Goal: Feedback & Contribution: Contribute content

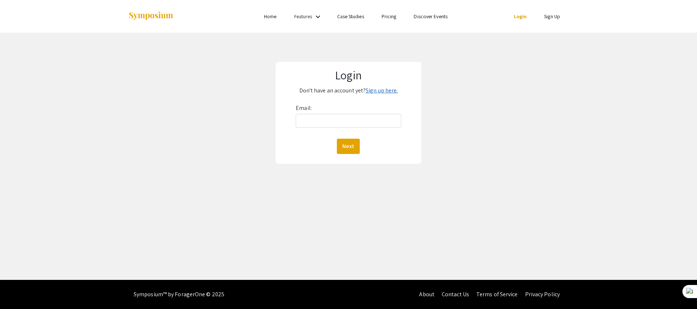
click at [384, 91] on link "Sign up here." at bounding box center [382, 91] width 32 height 8
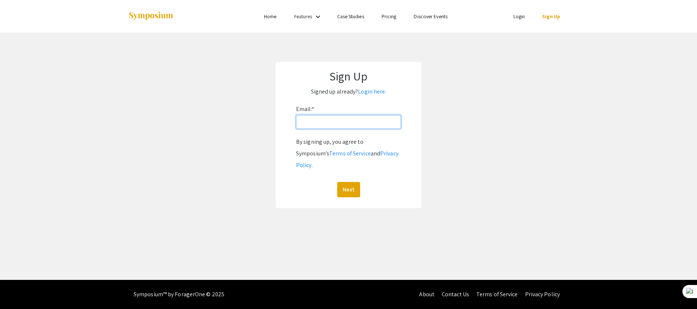
click at [313, 123] on input "Email: *" at bounding box center [348, 122] width 105 height 14
type input "[EMAIL_ADDRESS][DOMAIN_NAME]"
click at [348, 182] on button "Next" at bounding box center [348, 189] width 23 height 15
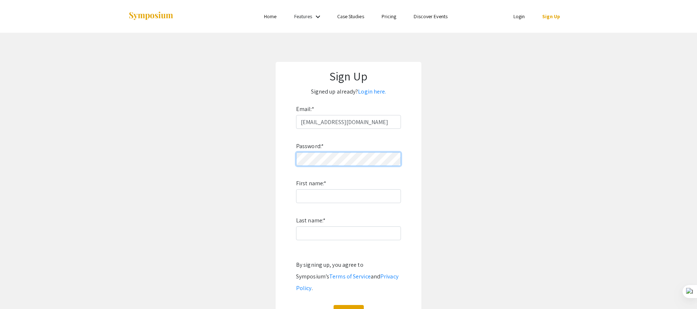
click button "Sign Up" at bounding box center [349, 312] width 30 height 15
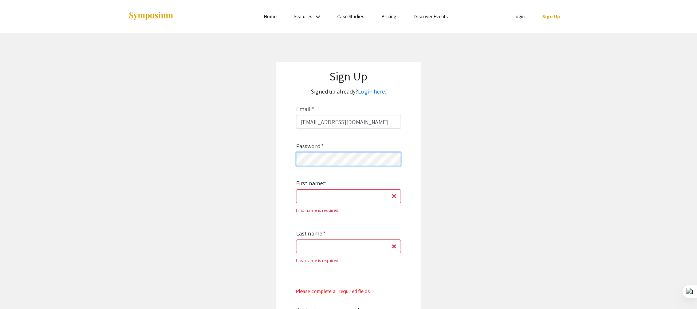
click at [247, 154] on app-signup "Sign Up Signed up already? Login here. Email: * ss0241@mix.wvu.edu Password: * …" at bounding box center [348, 219] width 697 height 315
click at [334, 195] on input "First name: *" at bounding box center [348, 196] width 105 height 14
type input "Sarah"
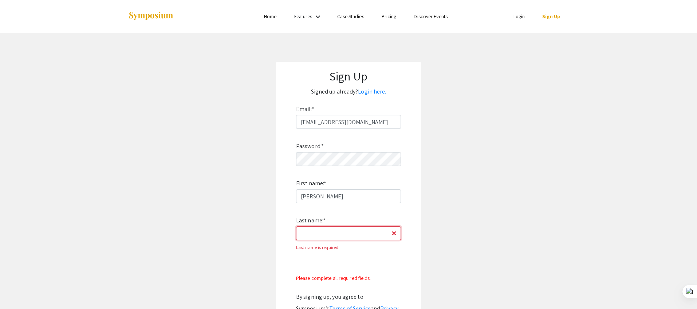
click at [326, 233] on input "Last name: *" at bounding box center [348, 234] width 105 height 14
type input "Starcovic"
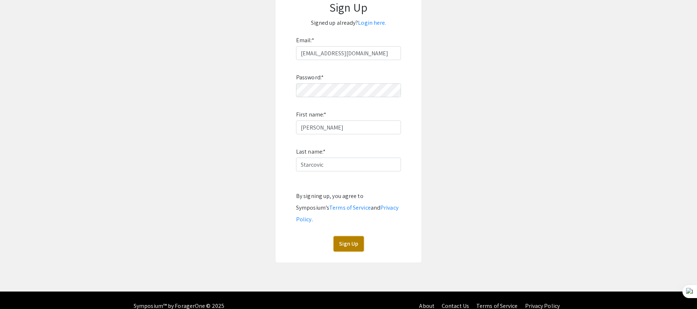
click at [353, 236] on button "Sign Up" at bounding box center [349, 243] width 30 height 15
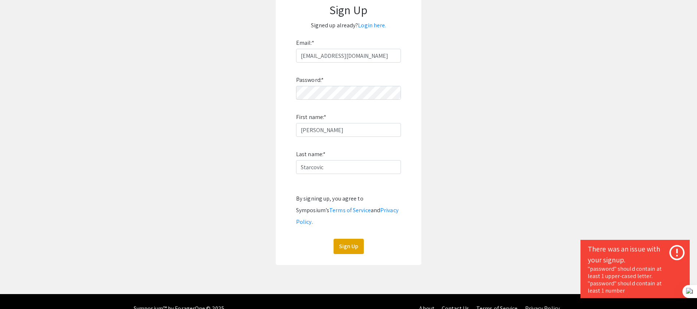
scroll to position [69, 0]
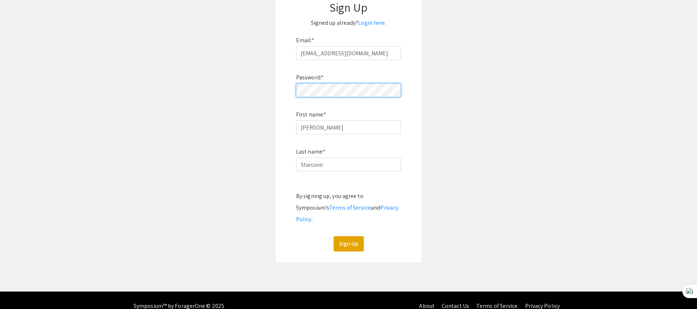
click at [276, 87] on div "Sign Up Signed up already? Login here. Email: * ss0241@mix.wvu.edu Password: * …" at bounding box center [349, 128] width 146 height 270
click at [351, 236] on button "Sign Up" at bounding box center [349, 243] width 30 height 15
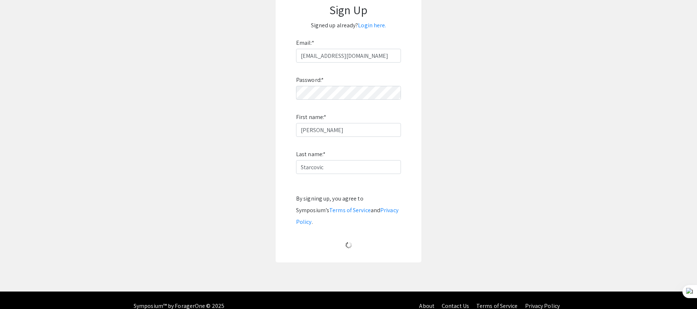
scroll to position [0, 0]
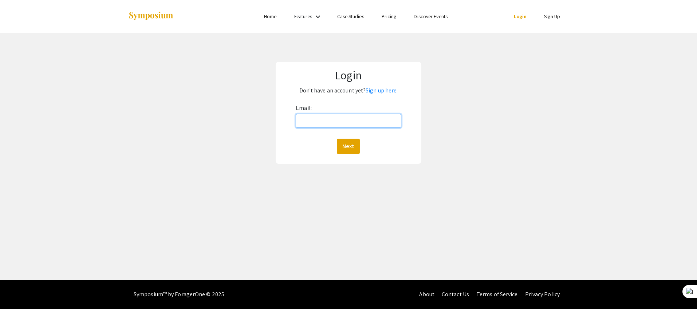
click at [314, 127] on input "Email:" at bounding box center [348, 121] width 105 height 14
type input "[EMAIL_ADDRESS][DOMAIN_NAME]"
click at [345, 149] on button "Next" at bounding box center [348, 146] width 23 height 15
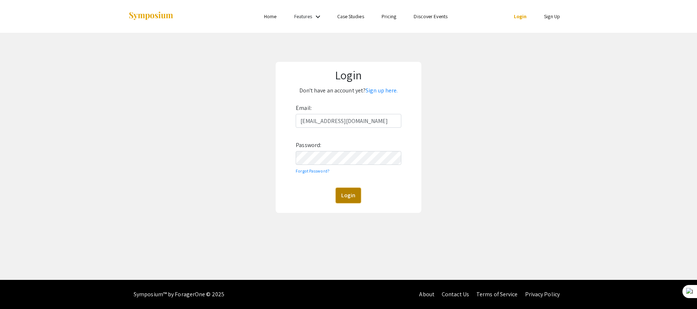
click at [345, 198] on button "Login" at bounding box center [348, 195] width 25 height 15
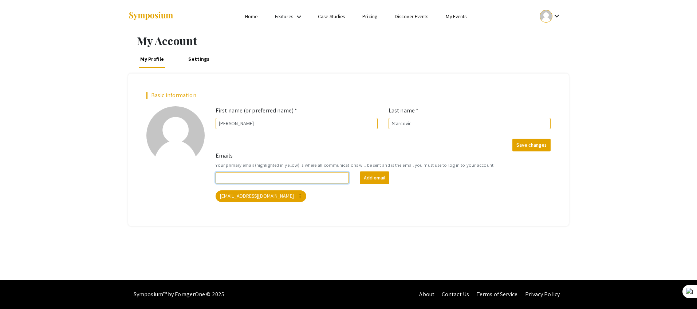
click at [309, 177] on input "Emails" at bounding box center [282, 177] width 133 height 11
click at [361, 201] on div "ss0241@mix.wvu.edu more_vert" at bounding box center [383, 196] width 338 height 15
click at [199, 58] on link "Settings" at bounding box center [199, 58] width 24 height 17
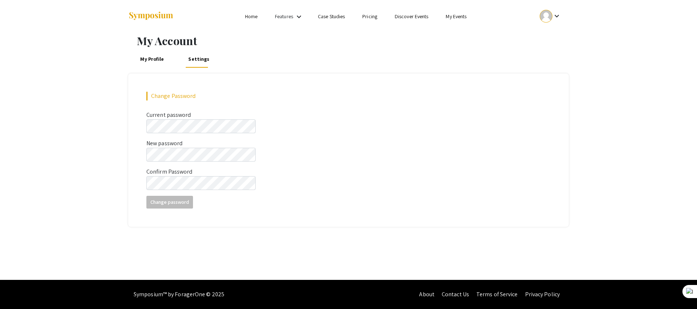
click at [156, 60] on link "My Profile" at bounding box center [152, 58] width 27 height 17
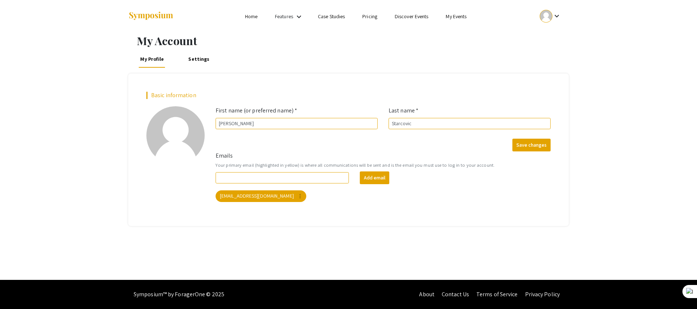
click at [251, 17] on link "Home" at bounding box center [251, 16] width 12 height 7
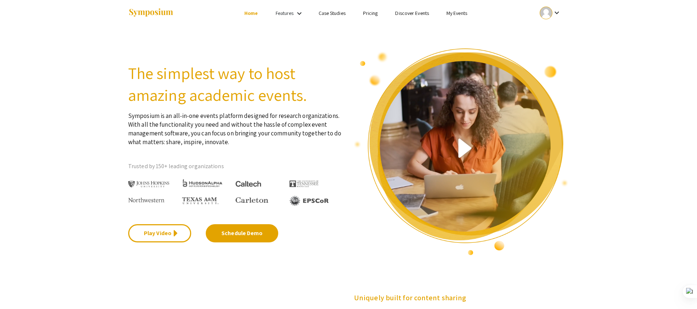
scroll to position [4, 0]
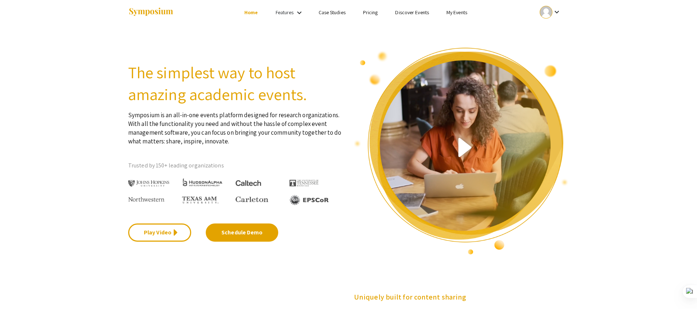
click at [450, 13] on link "My Events" at bounding box center [457, 12] width 21 height 7
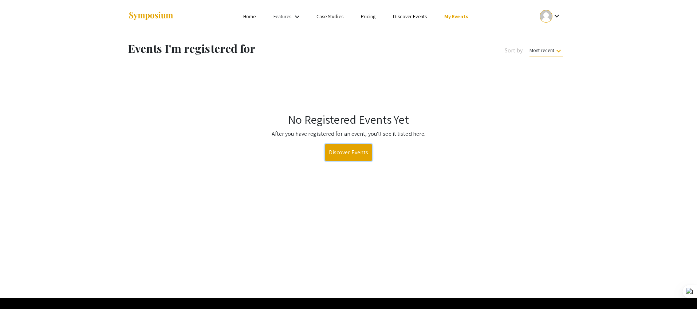
click at [358, 153] on link "Discover Events" at bounding box center [349, 152] width 48 height 17
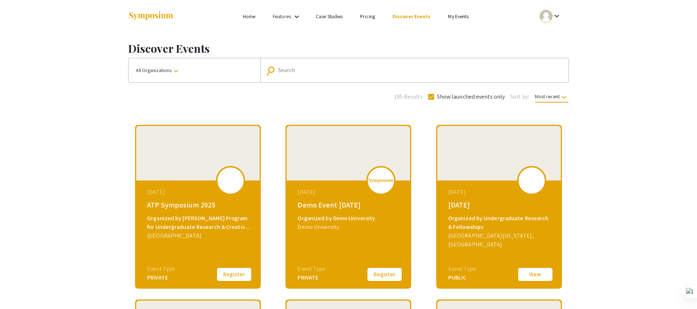
scroll to position [0, 0]
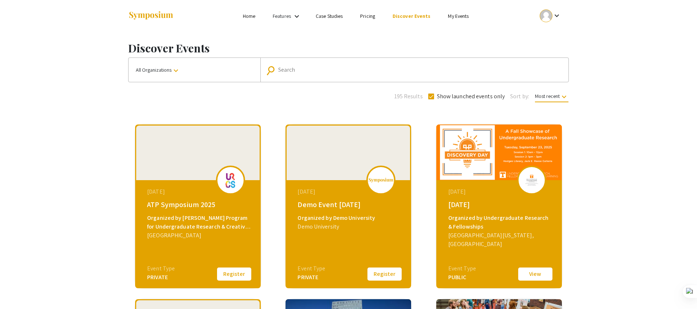
click at [158, 70] on span "All Organizations keyboard_arrow_down" at bounding box center [158, 70] width 44 height 7
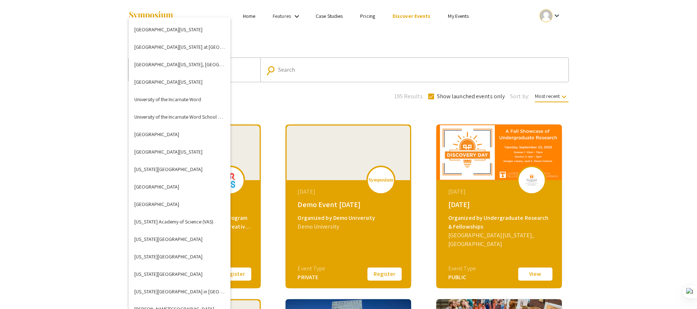
scroll to position [2808, 0]
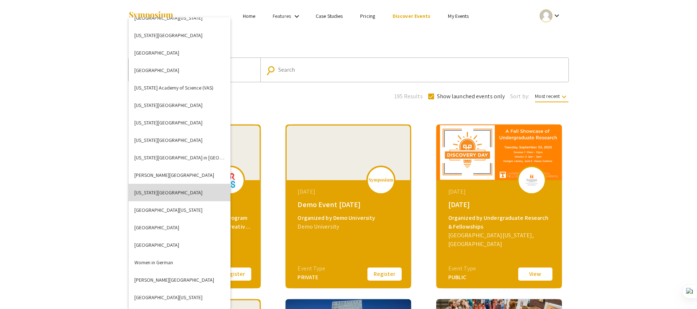
click at [160, 191] on button "West Virginia University" at bounding box center [180, 192] width 102 height 17
checkbox input "false"
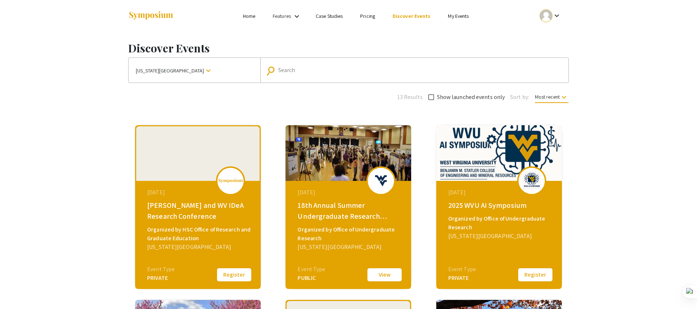
click at [232, 275] on button "Register" at bounding box center [234, 274] width 36 height 15
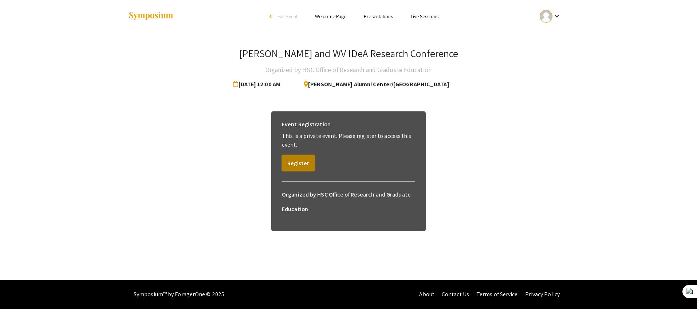
click at [288, 165] on button "Register" at bounding box center [298, 163] width 33 height 16
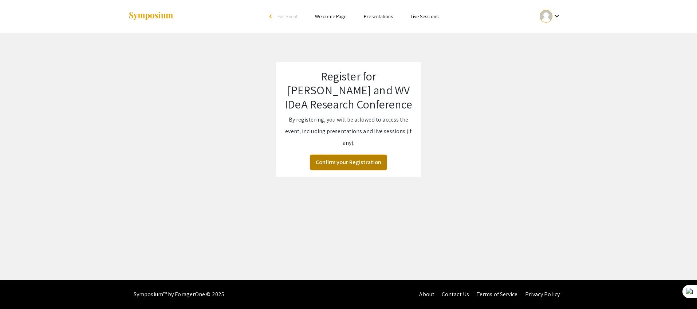
click at [341, 163] on button "Confirm your Registration" at bounding box center [348, 162] width 76 height 15
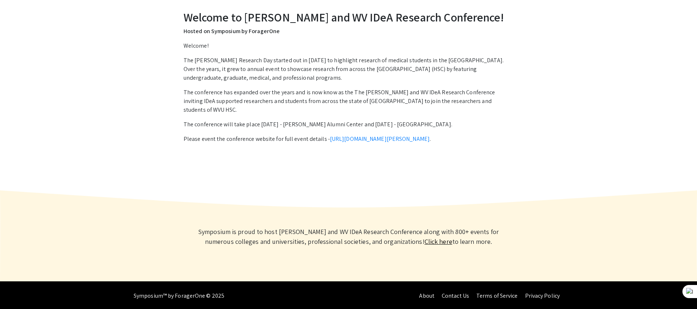
scroll to position [30, 0]
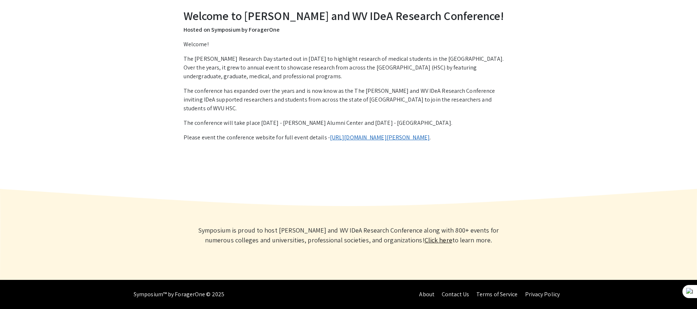
click at [380, 134] on link "https://health.wvu.edu/research-and-graduate-education/van-liere-conference/" at bounding box center [380, 138] width 100 height 8
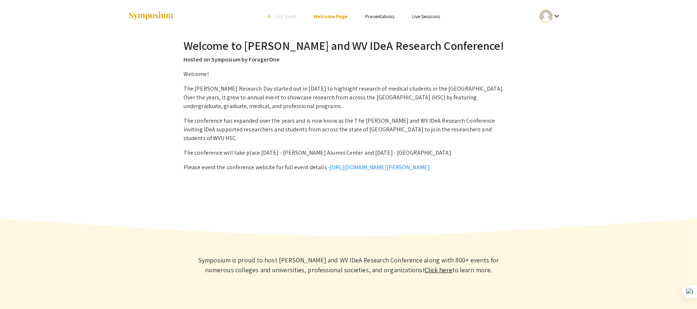
click at [382, 17] on link "Presentations" at bounding box center [379, 16] width 29 height 7
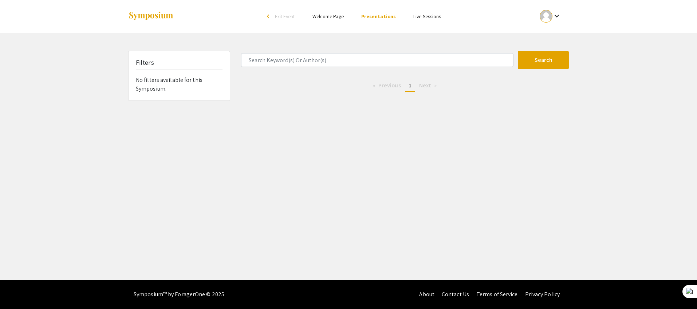
click at [336, 17] on link "Welcome Page" at bounding box center [327, 16] width 31 height 7
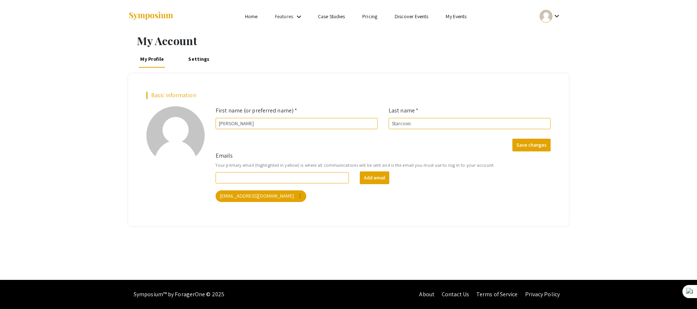
click at [457, 16] on link "My Events" at bounding box center [456, 16] width 21 height 7
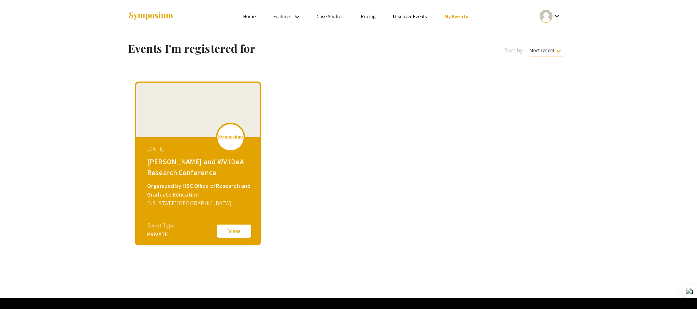
click at [229, 136] on img at bounding box center [230, 137] width 25 height 5
click at [188, 145] on div "July 01, 2025" at bounding box center [198, 149] width 103 height 9
click at [231, 236] on button "View" at bounding box center [234, 231] width 36 height 15
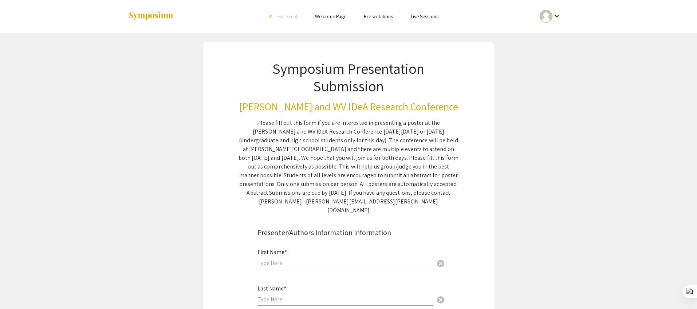
click at [266, 259] on input "text" at bounding box center [346, 263] width 176 height 8
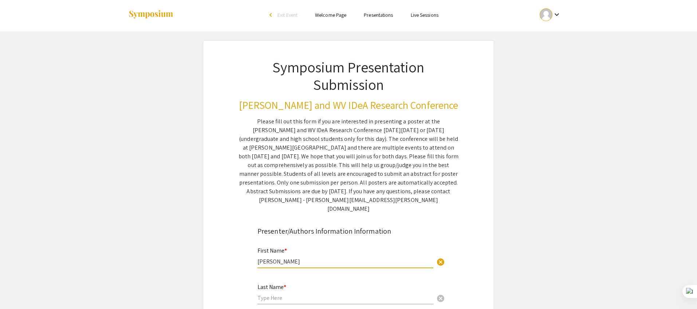
type input "[PERSON_NAME]"
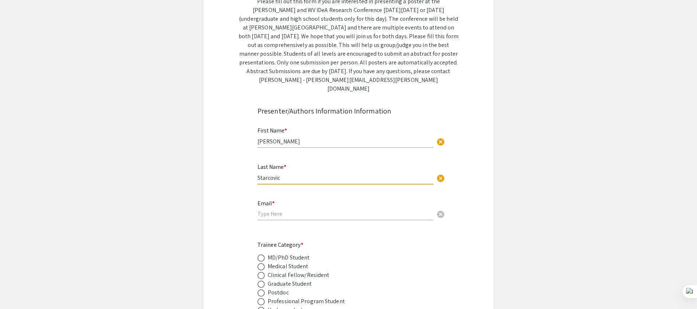
scroll to position [148, 0]
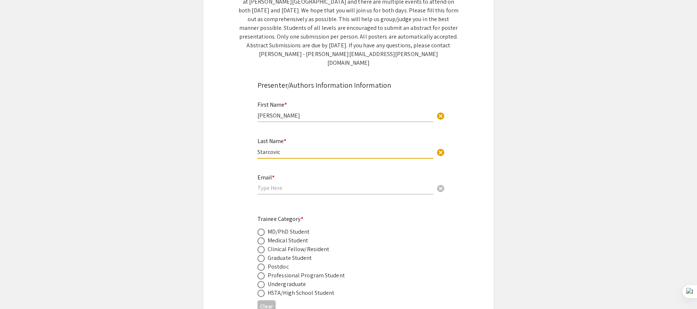
type input "Starcovic"
click at [266, 184] on input "email" at bounding box center [346, 188] width 176 height 8
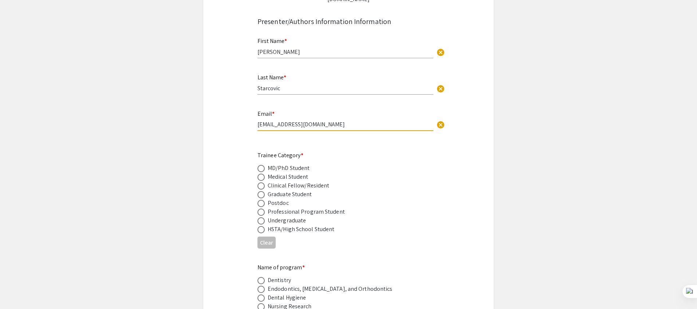
scroll to position [227, 0]
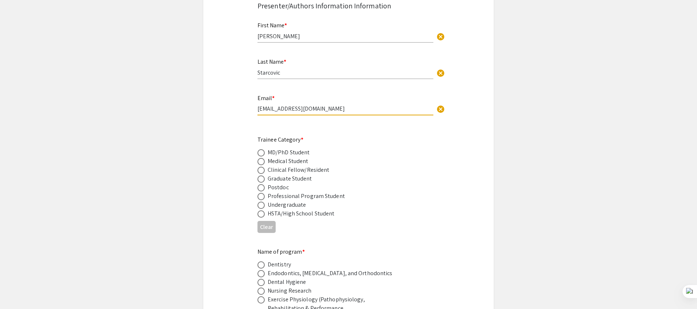
type input "[EMAIL_ADDRESS][DOMAIN_NAME]"
click at [262, 176] on span at bounding box center [261, 179] width 7 height 7
click at [262, 176] on input "radio" at bounding box center [261, 179] width 7 height 7
radio input "true"
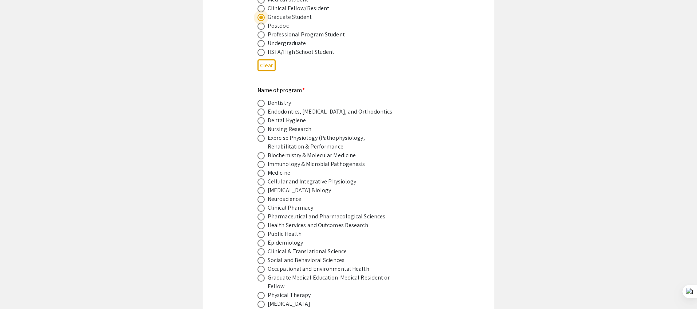
scroll to position [389, 0]
click at [260, 152] on span at bounding box center [261, 155] width 7 height 7
click at [260, 152] on input "radio" at bounding box center [261, 155] width 7 height 7
radio input "true"
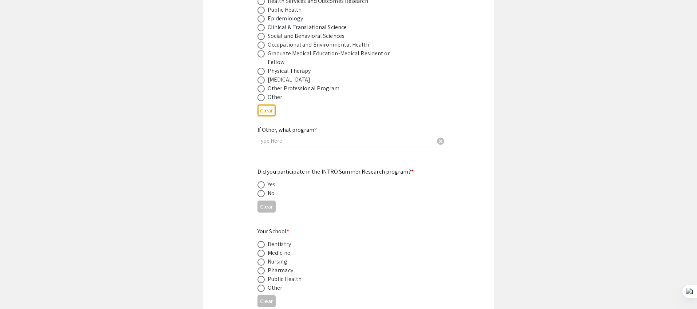
scroll to position [617, 0]
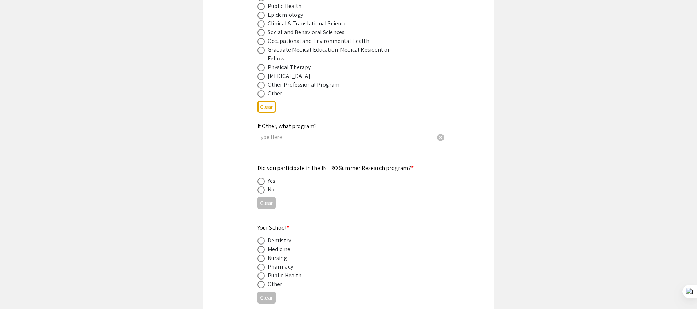
click at [260, 186] on span at bounding box center [261, 189] width 7 height 7
click at [260, 186] on input "radio" at bounding box center [261, 189] width 7 height 7
radio input "true"
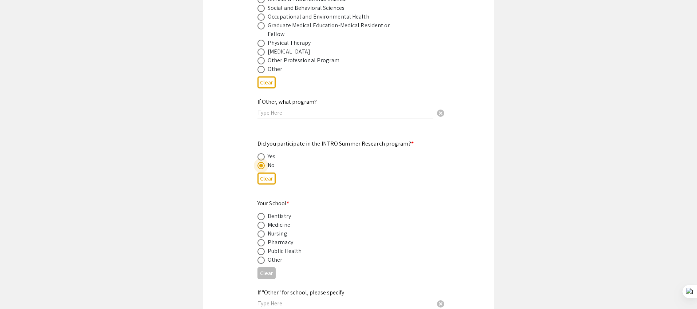
scroll to position [686, 0]
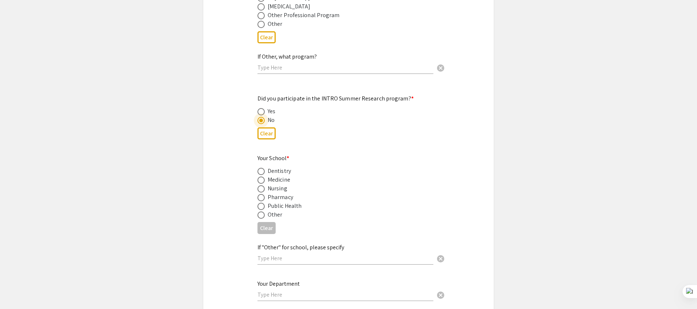
click at [260, 177] on span at bounding box center [261, 180] width 7 height 7
click at [260, 177] on input "radio" at bounding box center [261, 180] width 7 height 7
radio input "true"
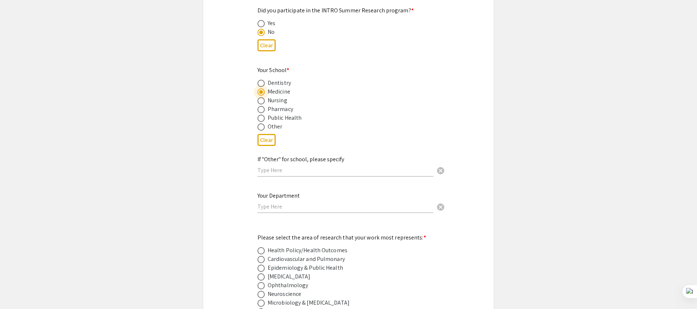
scroll to position [803, 0]
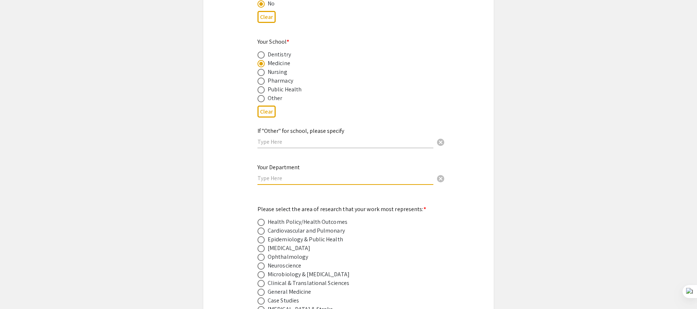
click at [268, 174] on input "text" at bounding box center [346, 178] width 176 height 8
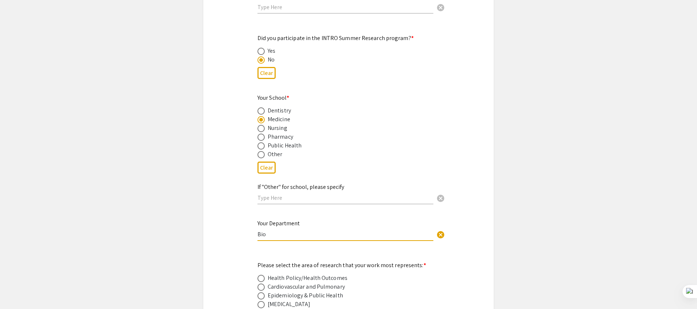
scroll to position [748, 0]
type input "B"
drag, startPoint x: 465, startPoint y: 256, endPoint x: 451, endPoint y: 249, distance: 15.6
click at [465, 256] on div "Symposium Presentation Submission [PERSON_NAME] and WV IDeA Research Conference…" at bounding box center [348, 298] width 291 height 2009
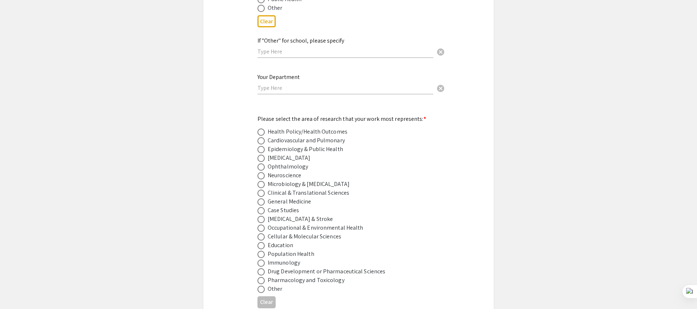
scroll to position [901, 0]
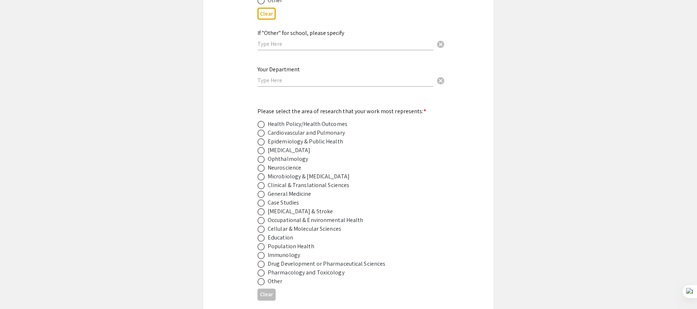
click at [259, 226] on span at bounding box center [261, 229] width 7 height 7
click at [259, 226] on input "radio" at bounding box center [261, 229] width 7 height 7
radio input "true"
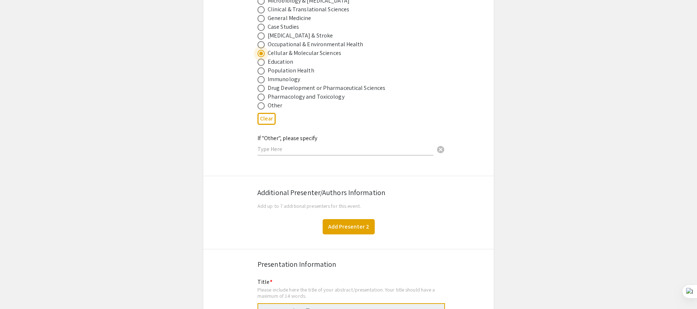
scroll to position [1078, 0]
click at [349, 219] on button "Add Presenter 2" at bounding box center [349, 225] width 52 height 15
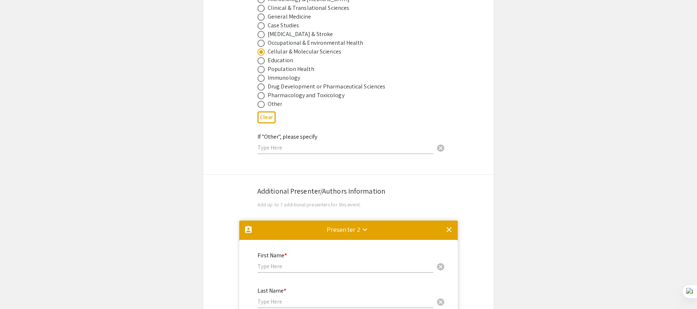
scroll to position [1290, 0]
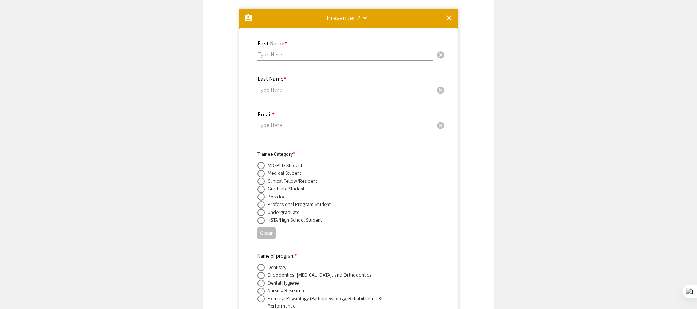
click at [448, 13] on mat-icon "clear" at bounding box center [449, 17] width 9 height 9
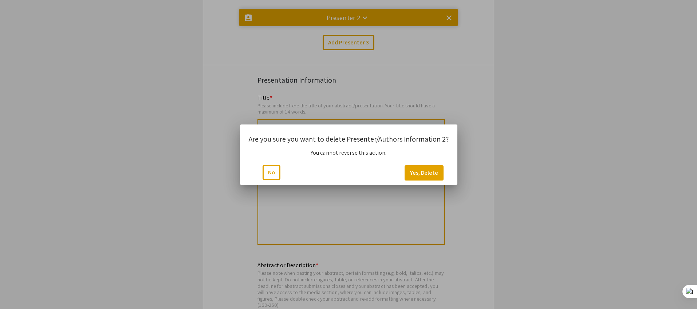
scroll to position [0, 0]
click at [417, 176] on button "Yes, Delete" at bounding box center [424, 172] width 39 height 15
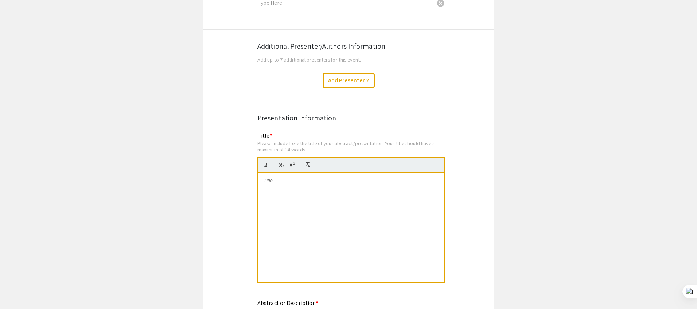
scroll to position [1227, 0]
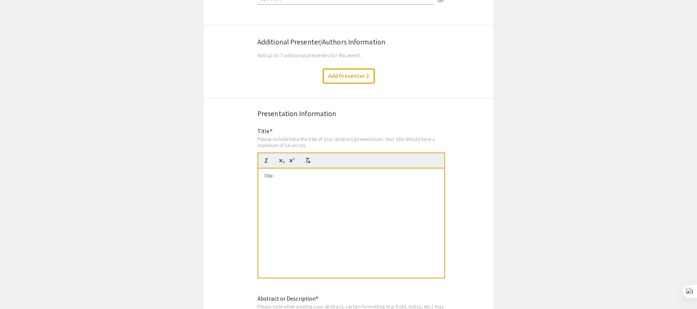
click at [276, 178] on div at bounding box center [351, 223] width 186 height 109
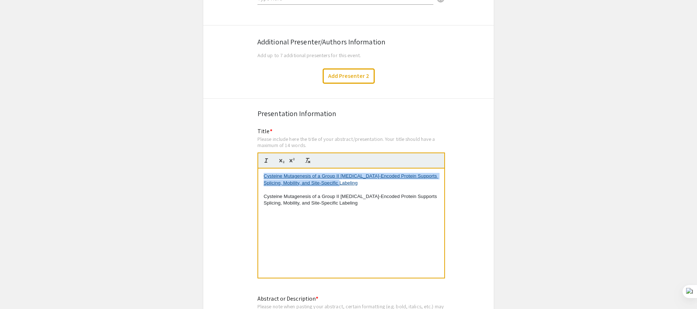
drag, startPoint x: 342, startPoint y: 177, endPoint x: 260, endPoint y: 167, distance: 82.6
click at [260, 169] on div "Cysteine Mutagenesis of a Group II [MEDICAL_DATA]-Encoded Protein Supports Spli…" at bounding box center [351, 223] width 186 height 109
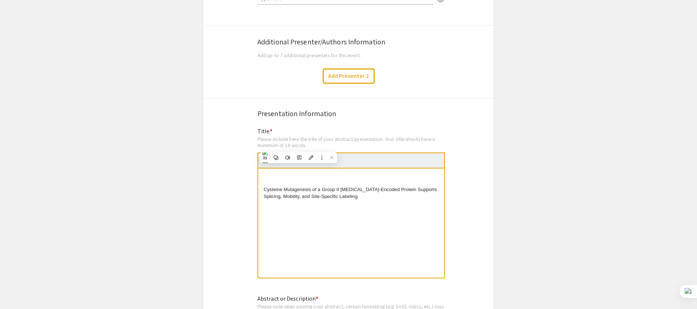
click at [263, 182] on div "Cysteine Mutagenesis of a Group II [MEDICAL_DATA]-Encoded Protein Supports Spli…" at bounding box center [351, 223] width 186 height 109
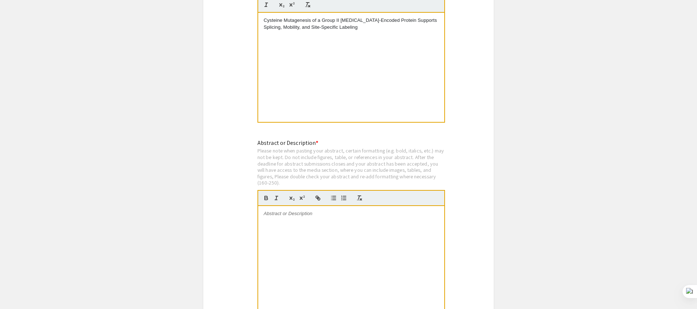
scroll to position [1396, 0]
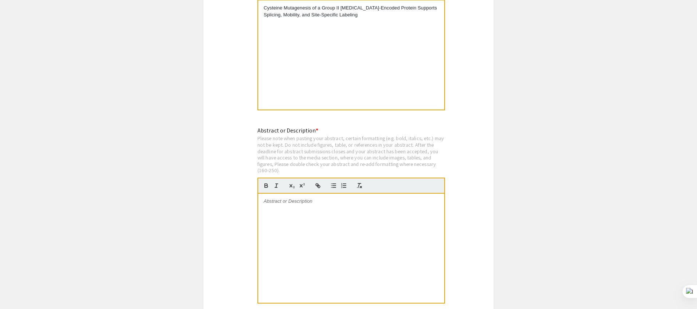
click at [283, 204] on div at bounding box center [351, 248] width 186 height 109
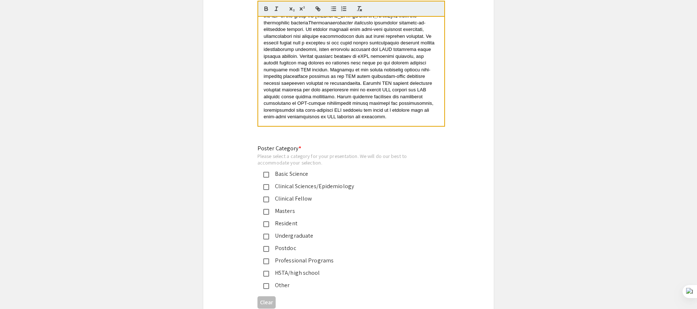
scroll to position [1603, 0]
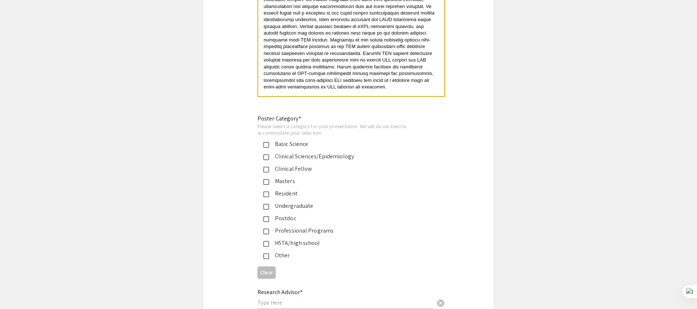
click at [266, 142] on mat-pseudo-checkbox at bounding box center [266, 145] width 6 height 6
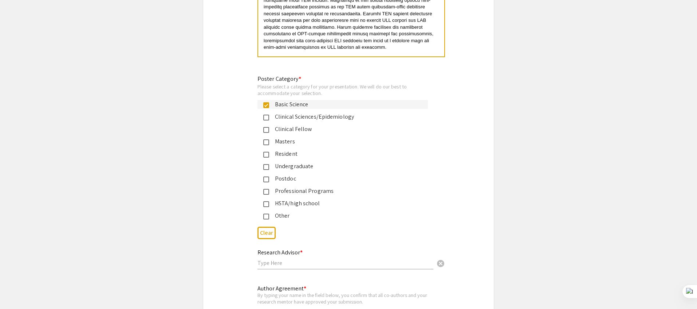
scroll to position [1665, 0]
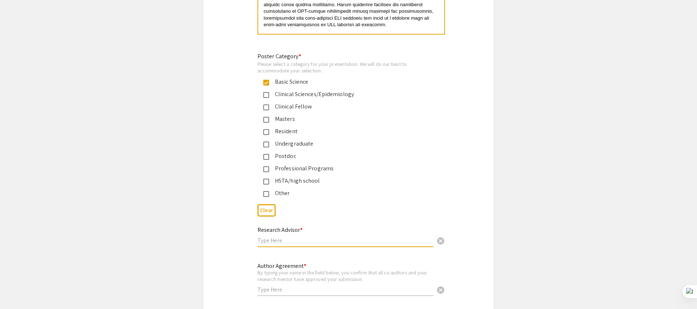
click at [275, 237] on input "text" at bounding box center [346, 241] width 176 height 8
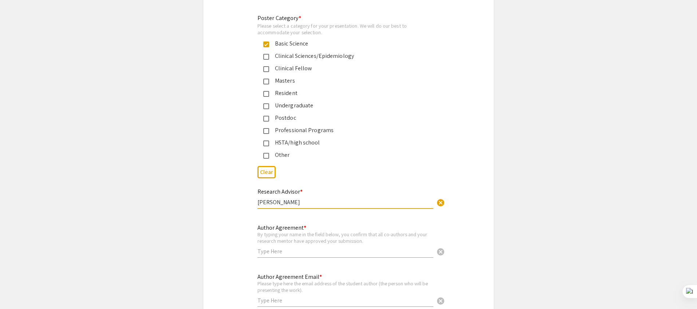
scroll to position [1753, 0]
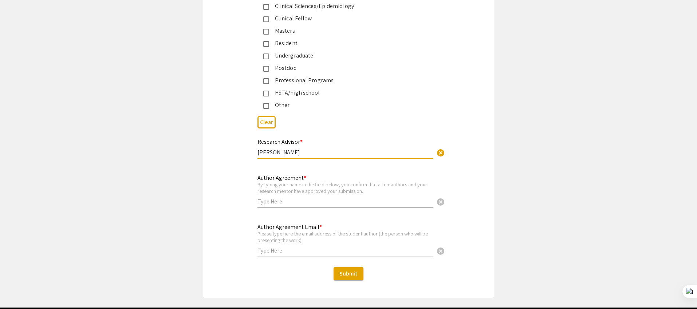
type input "[PERSON_NAME]"
click at [263, 198] on input "text" at bounding box center [346, 202] width 176 height 8
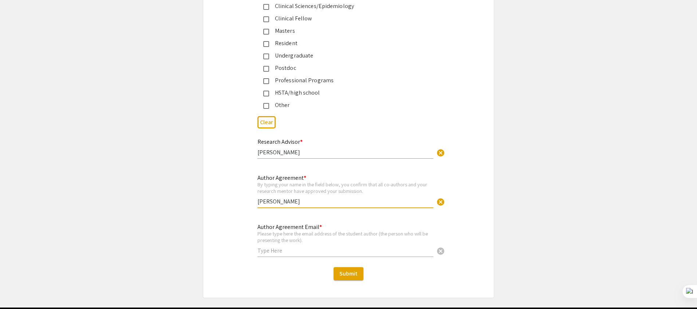
type input "[PERSON_NAME]"
click at [267, 247] on input "text" at bounding box center [346, 251] width 176 height 8
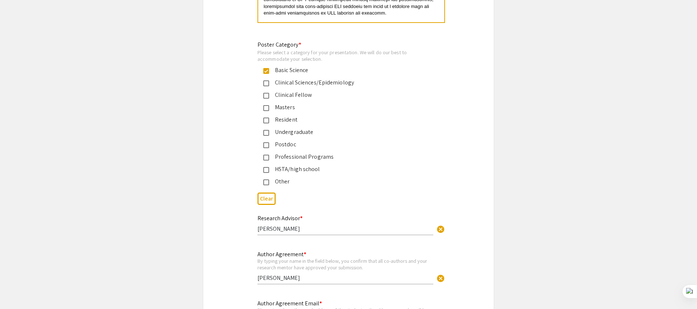
scroll to position [1773, 0]
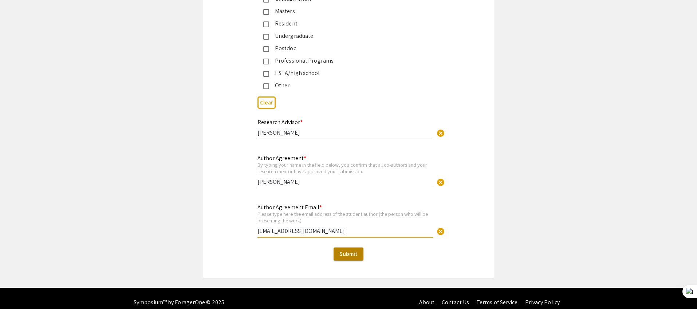
type input "[EMAIL_ADDRESS][DOMAIN_NAME]"
click at [346, 250] on span "Submit" at bounding box center [348, 254] width 18 height 8
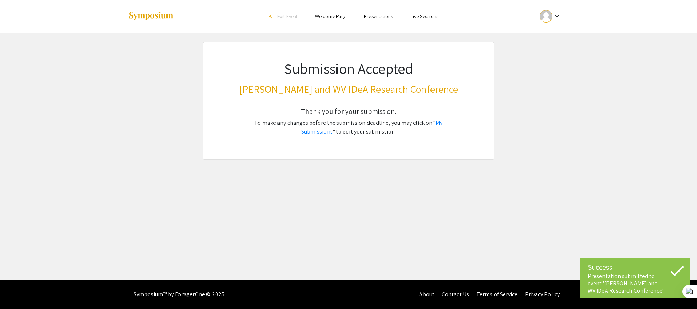
scroll to position [0, 0]
